Goal: Use online tool/utility: Utilize a website feature to perform a specific function

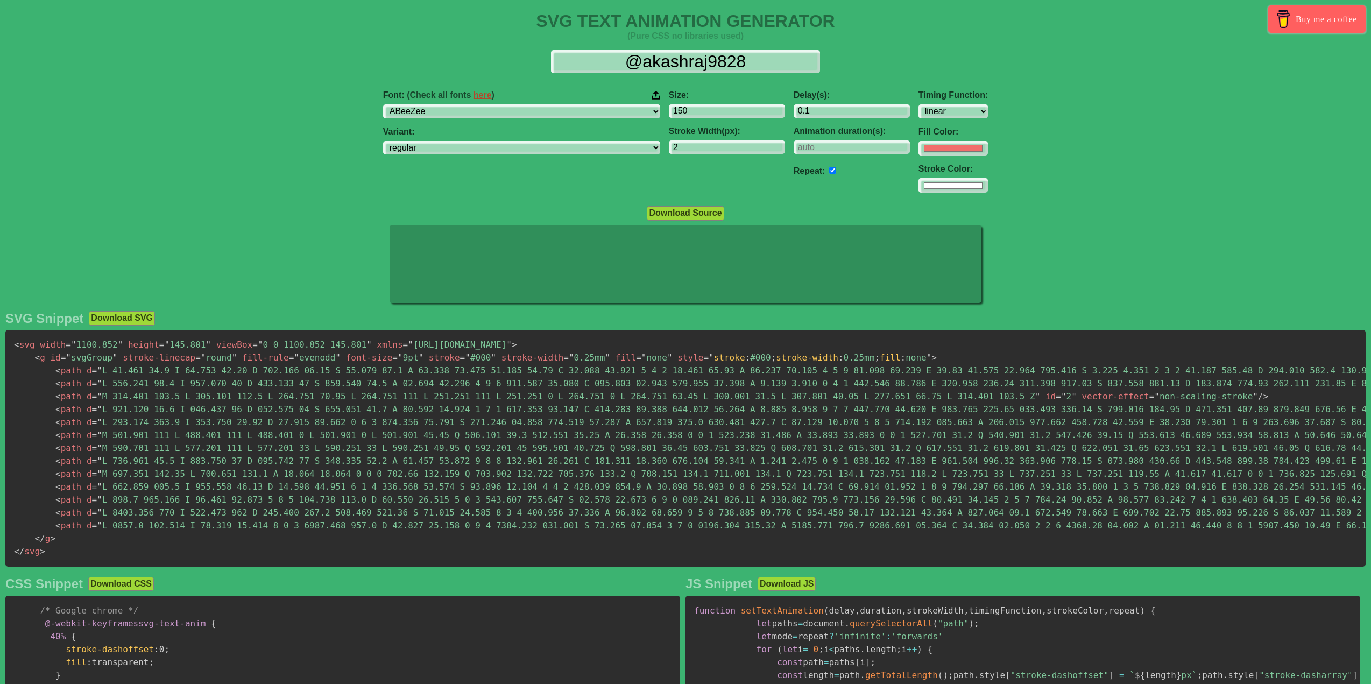
select select "linear"
click at [532, 65] on div "@akashraj9828" at bounding box center [686, 61] width 1354 height 23
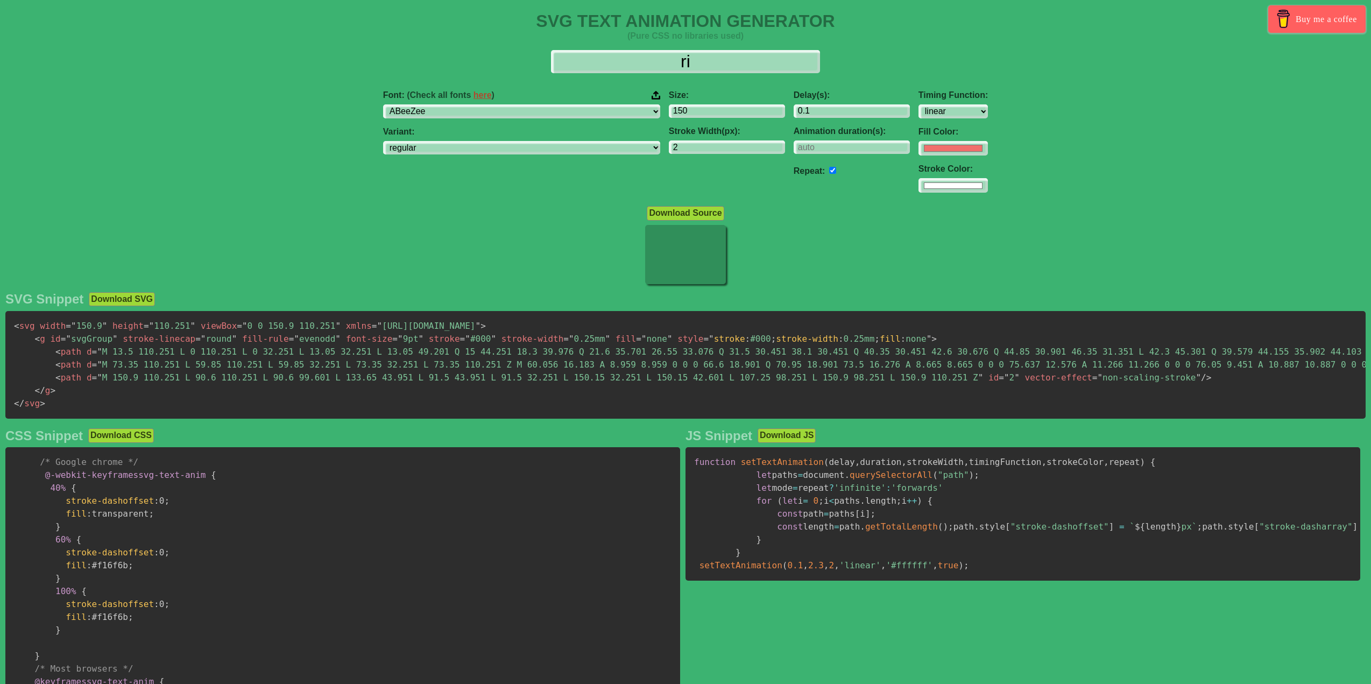
type input "r"
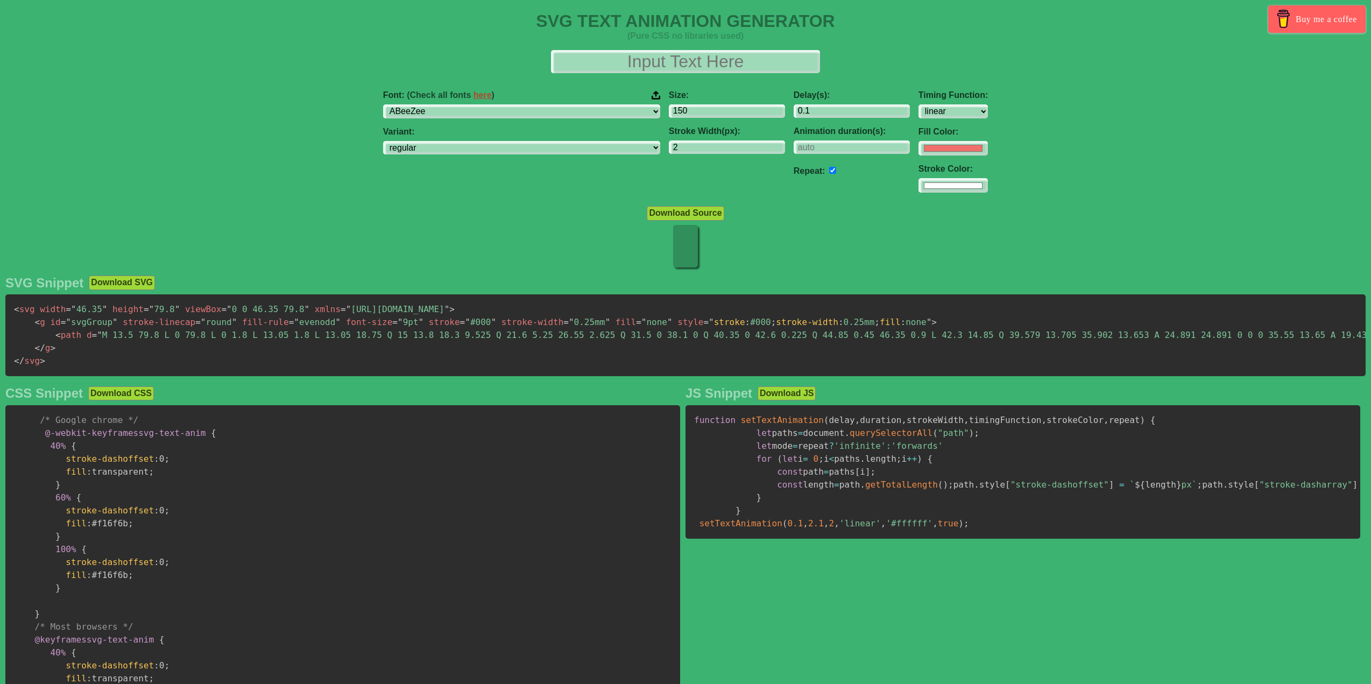
scroll to position [0, 0]
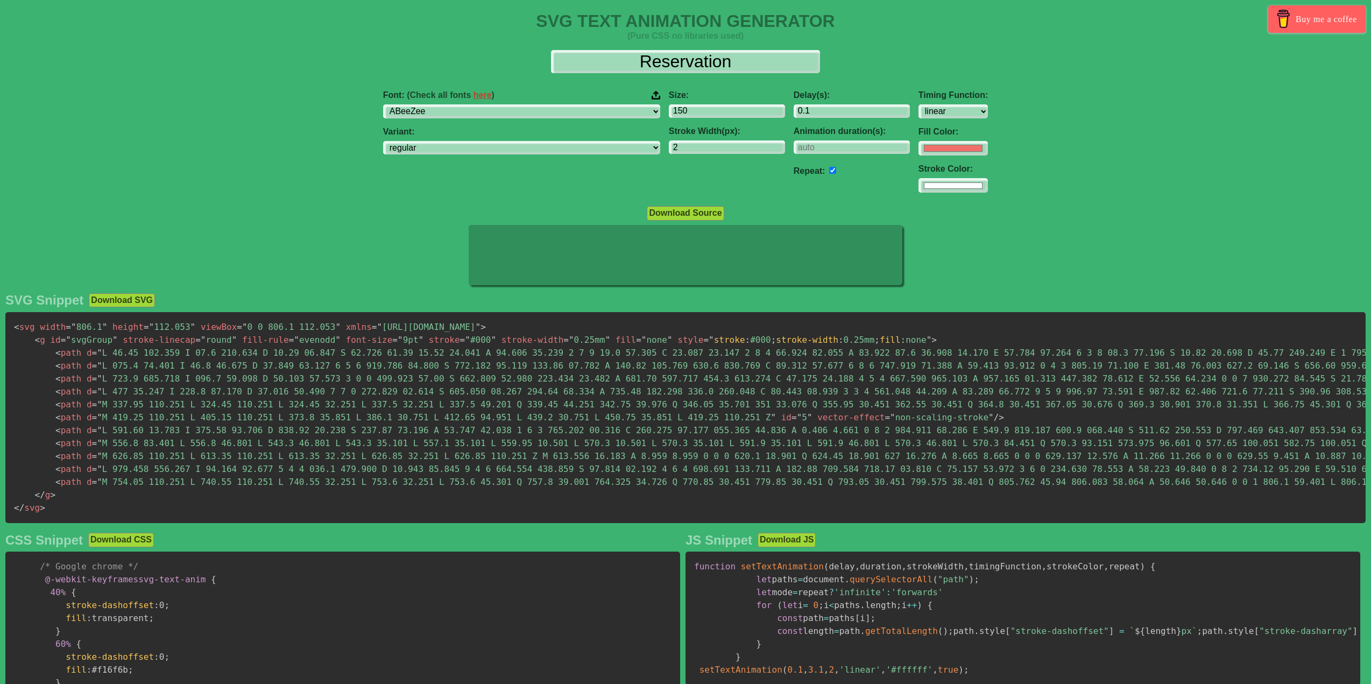
type input "Reservation"
click at [560, 112] on select "ABeeZee [PERSON_NAME] Display AR One Sans [PERSON_NAME] Libre Aboreto Abril Fat…" at bounding box center [521, 111] width 277 height 15
select select "Cormorant [PERSON_NAME]"
click at [437, 104] on select "ABeeZee [PERSON_NAME] Display AR One Sans [PERSON_NAME] Libre Aboreto Abril Fat…" at bounding box center [521, 111] width 277 height 15
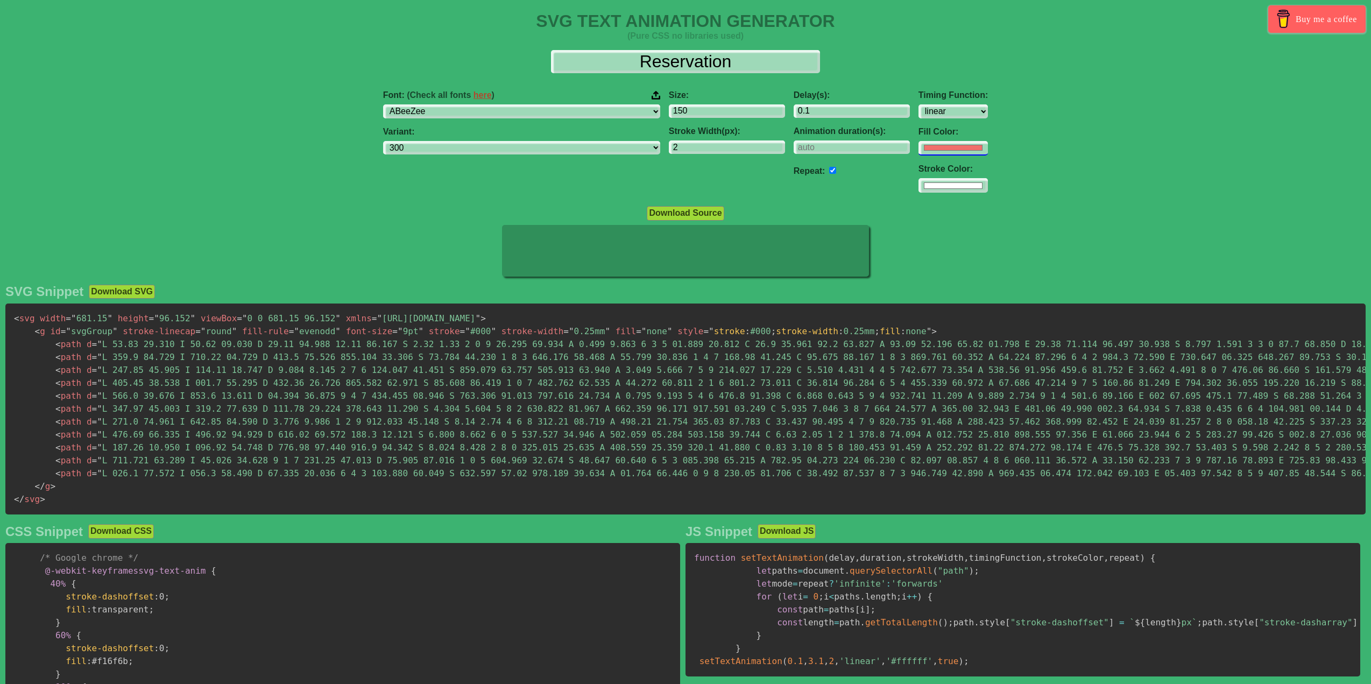
click at [918, 154] on input "#f16f6b" at bounding box center [952, 148] width 69 height 15
select select "300"
click at [794, 111] on input "0.1" at bounding box center [852, 111] width 116 height 15
type input "#ffffff"
type input "0.3"
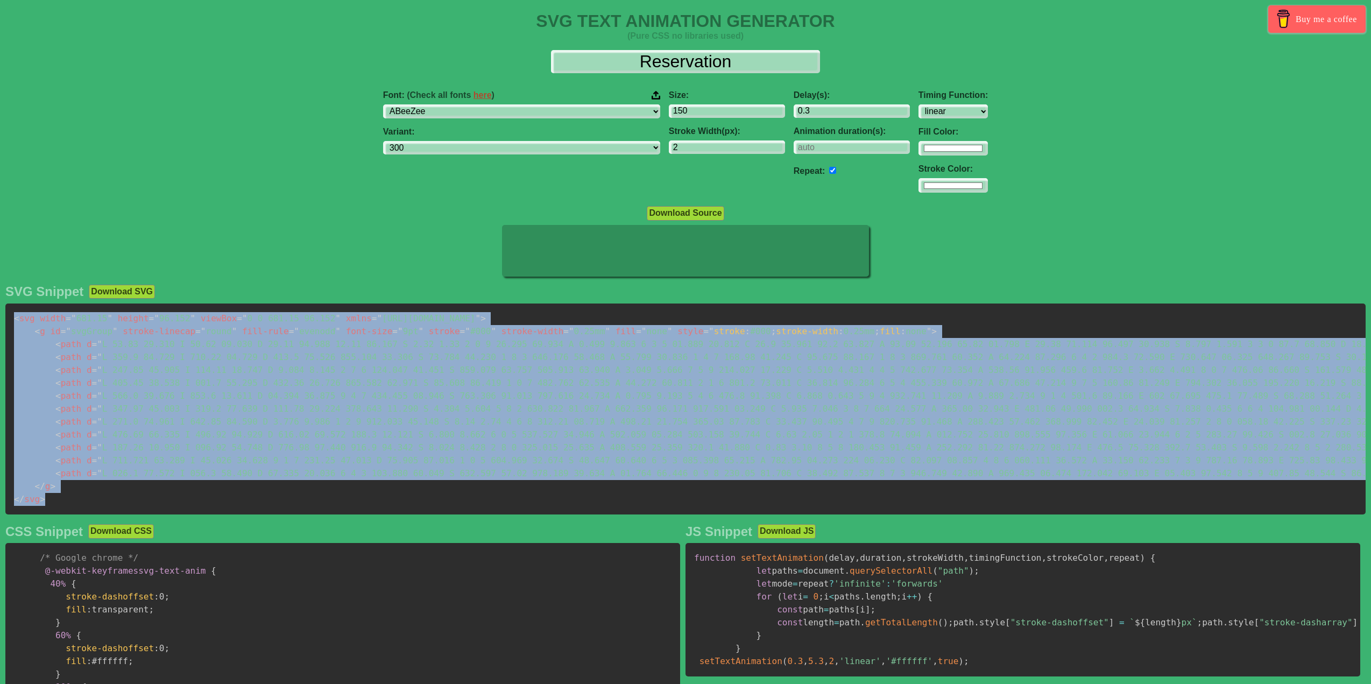
drag, startPoint x: 58, startPoint y: 505, endPoint x: 13, endPoint y: 321, distance: 188.7
click at [13, 321] on pre "< svg width = " 681.15 " height = " 96.152 " viewBox = " 0 0 681.15 96.152 " xm…" at bounding box center [685, 408] width 1360 height 211
copy code "< svg width = " 681.15 " height = " 96.152 " viewBox = " 0 0 681.15 96.152 " xm…"
